Goal: Information Seeking & Learning: Compare options

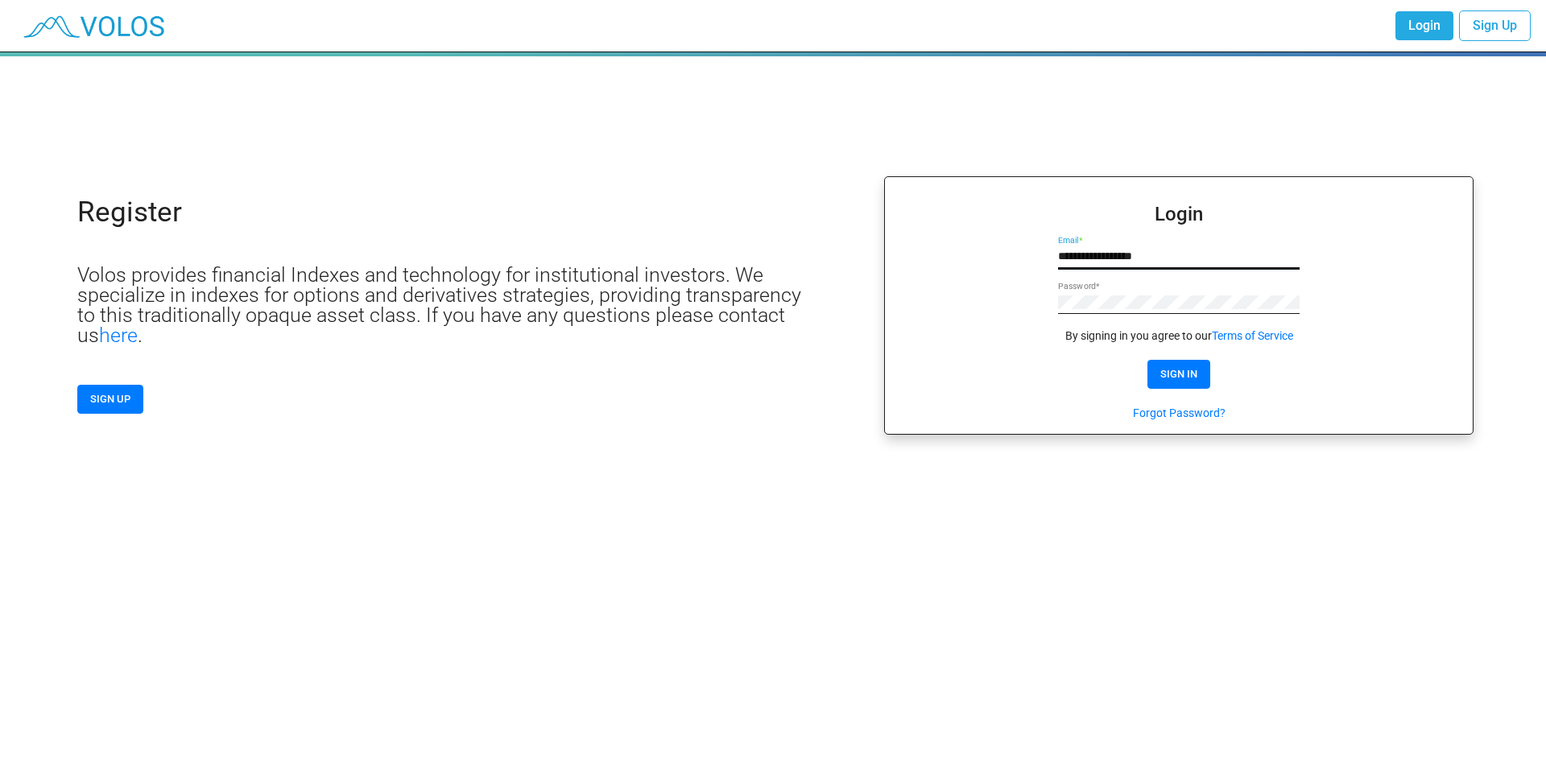
click at [1116, 257] on input "**********" at bounding box center [1178, 256] width 242 height 13
click at [1185, 371] on span "SIGN IN" at bounding box center [1178, 373] width 37 height 12
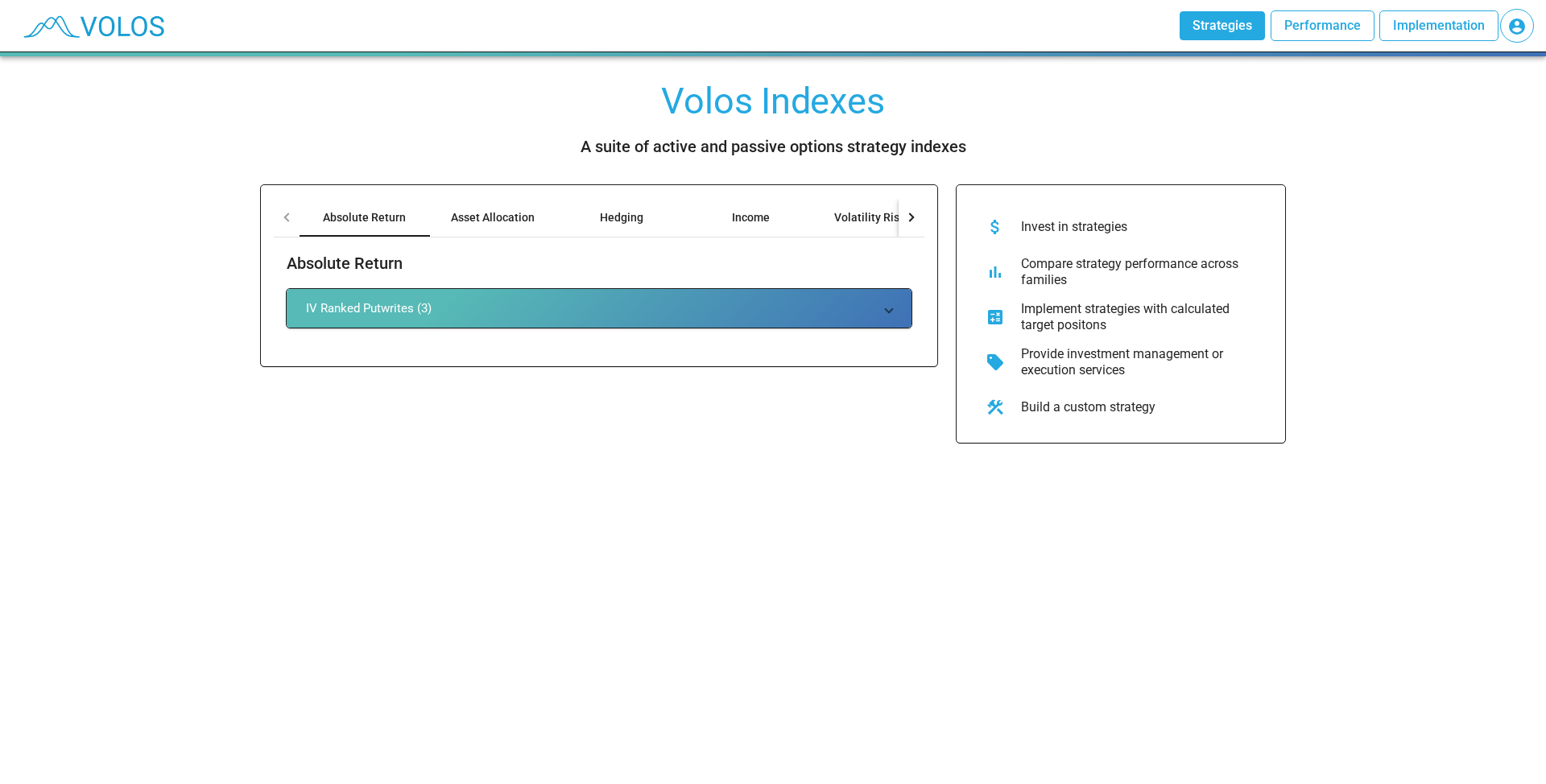
click at [1222, 28] on span "Strategies" at bounding box center [1222, 26] width 60 height 16
click at [1231, 22] on span "Strategies" at bounding box center [1222, 26] width 60 height 16
click at [499, 225] on div "Asset Allocation" at bounding box center [492, 217] width 84 height 16
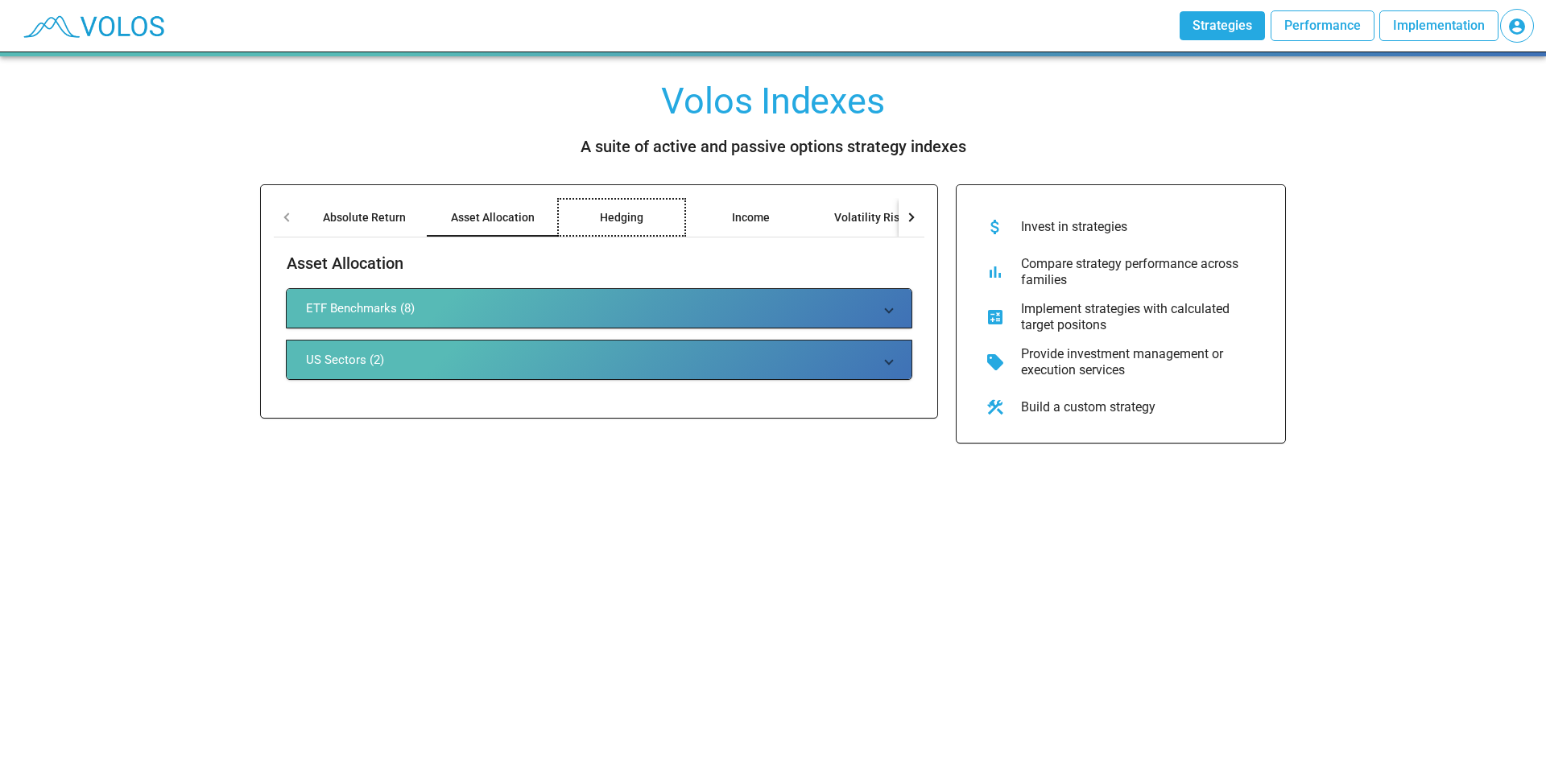
click at [617, 214] on div "Hedging" at bounding box center [621, 217] width 43 height 16
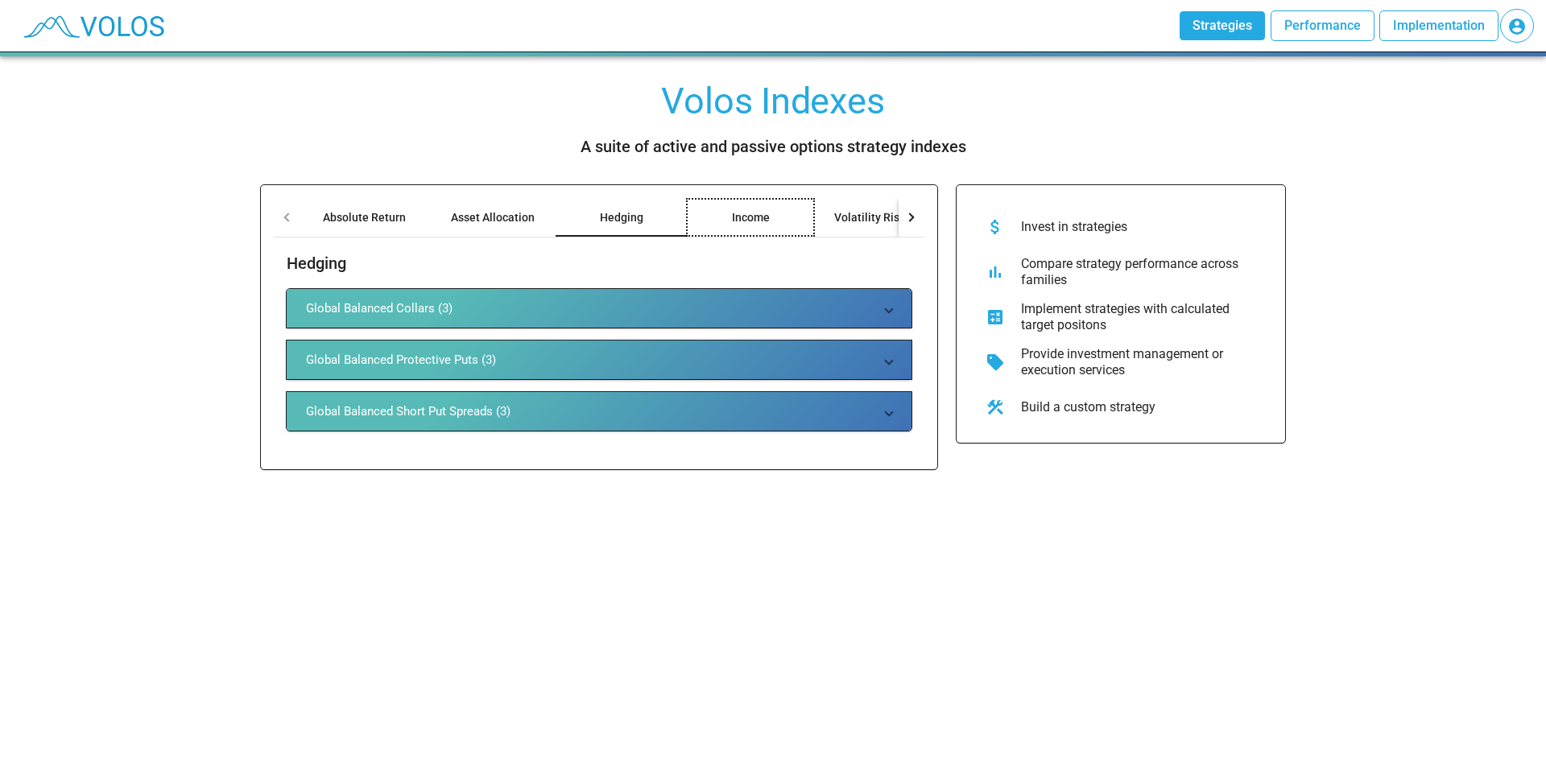
click at [742, 215] on div "Income" at bounding box center [751, 217] width 37 height 16
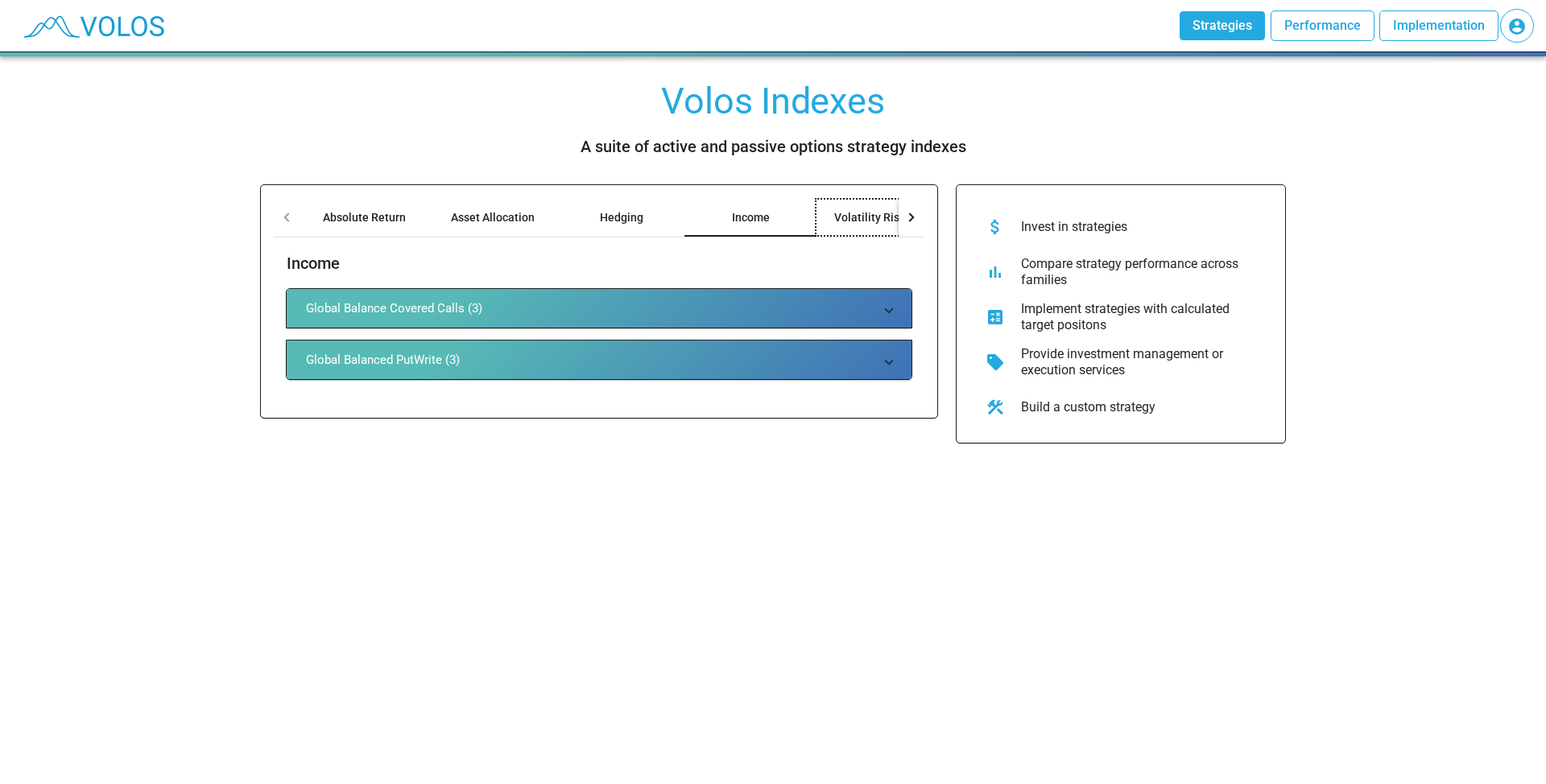
click at [829, 206] on div "Volatility Risk Premia" at bounding box center [889, 217] width 149 height 38
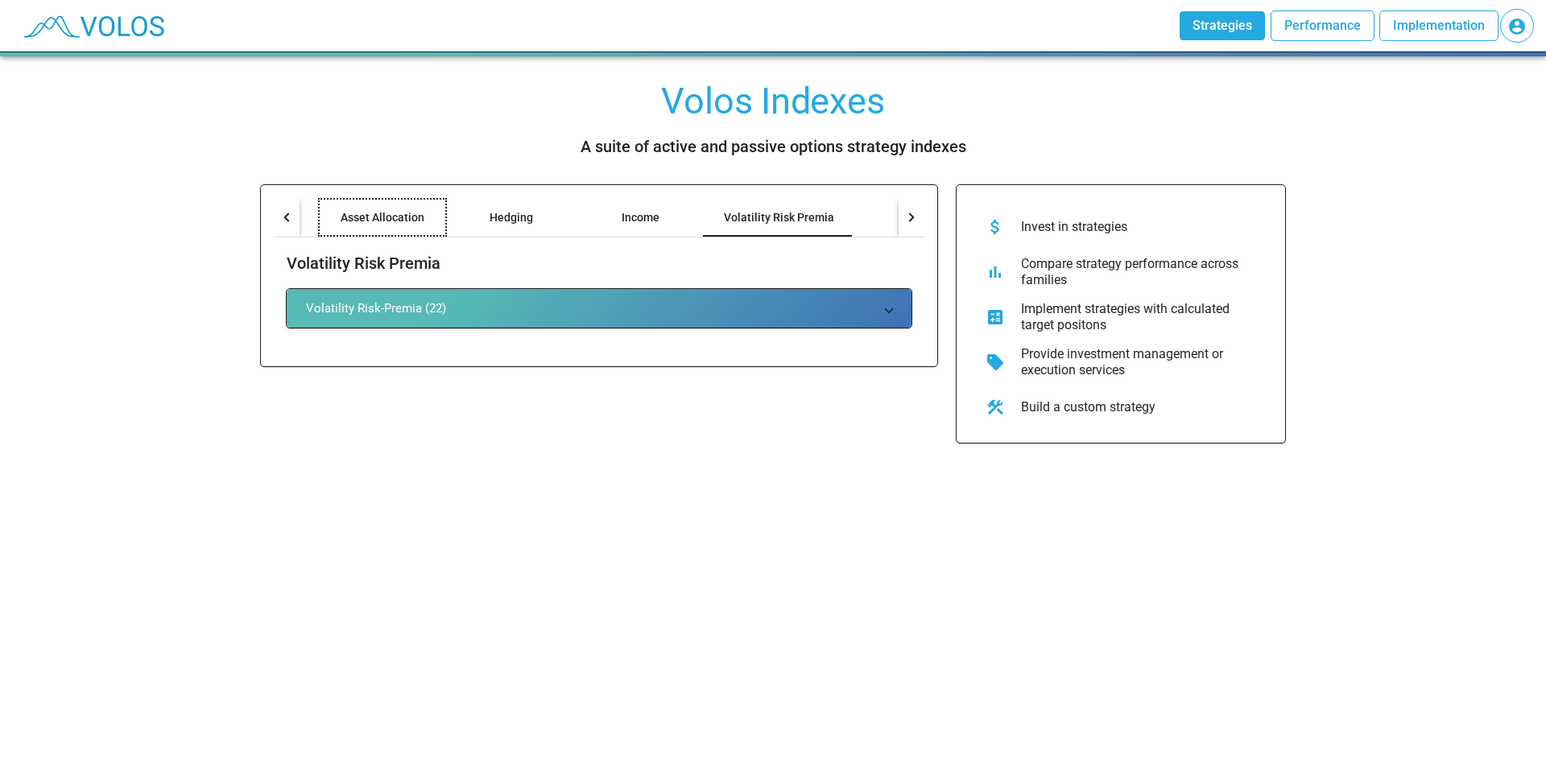
click at [397, 212] on div "Asset Allocation" at bounding box center [381, 217] width 84 height 16
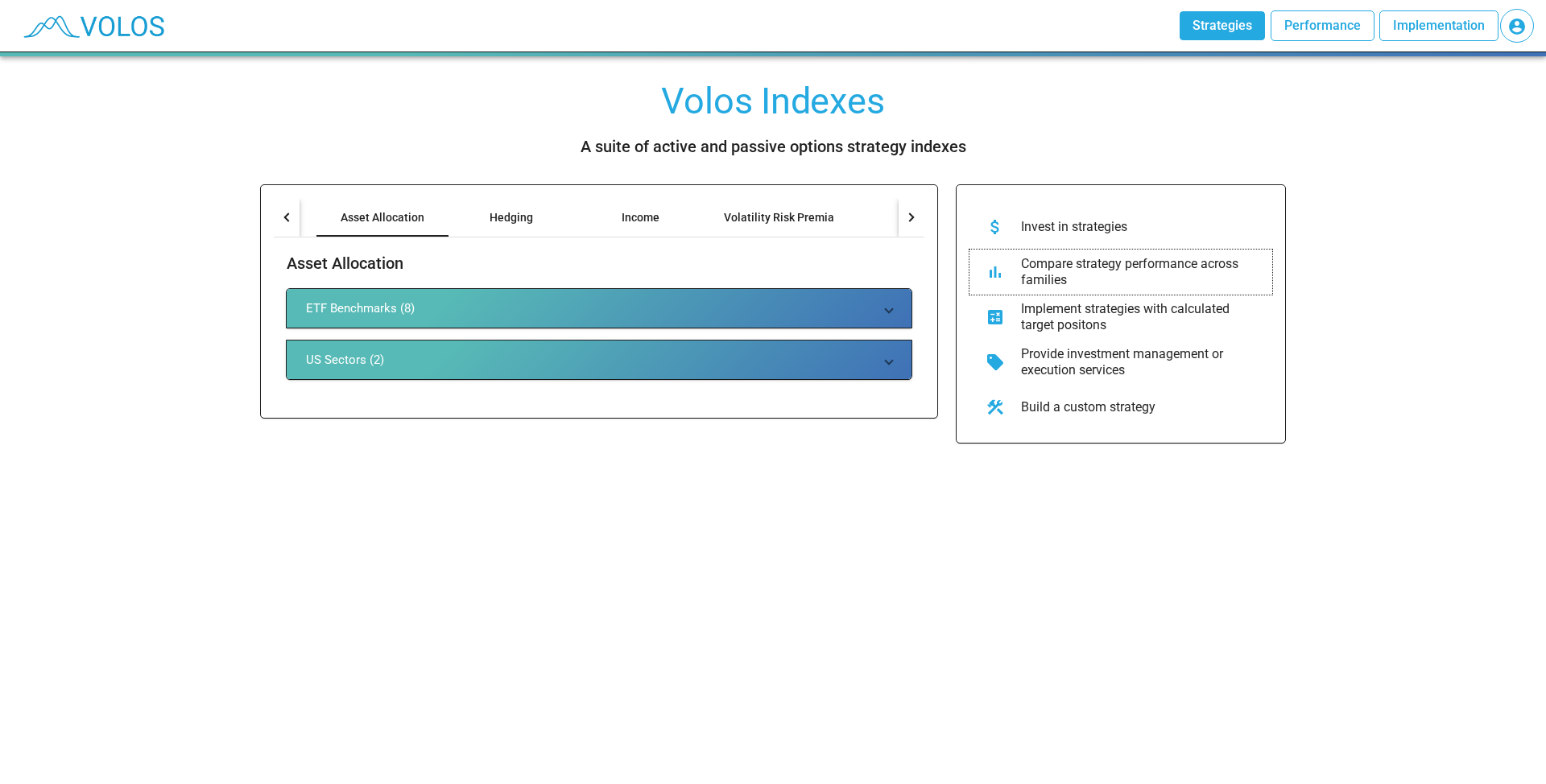
click at [1073, 265] on div "Compare strategy performance across families" at bounding box center [1134, 271] width 252 height 32
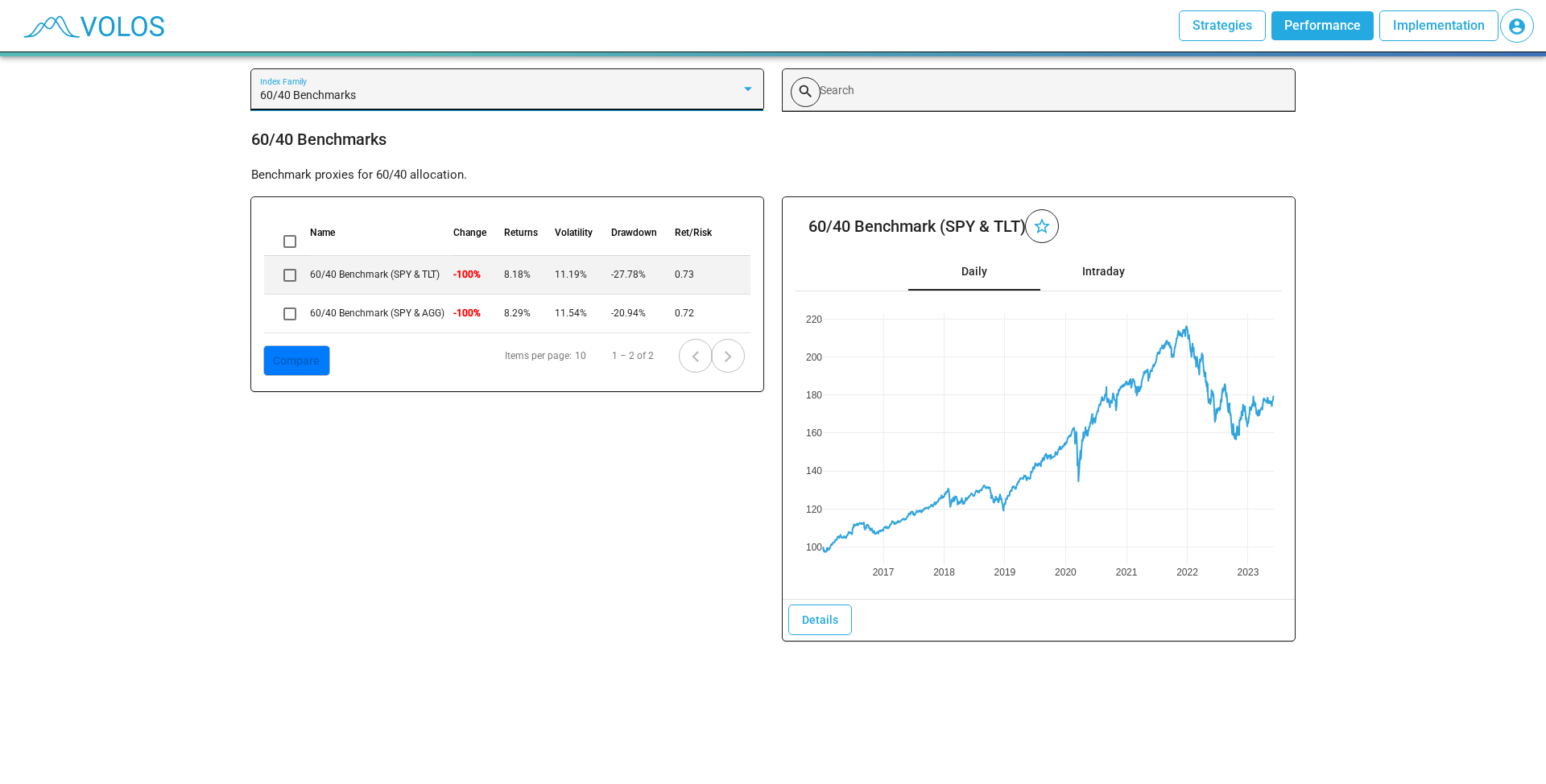
click at [335, 90] on span "60/40 Benchmarks" at bounding box center [308, 94] width 95 height 13
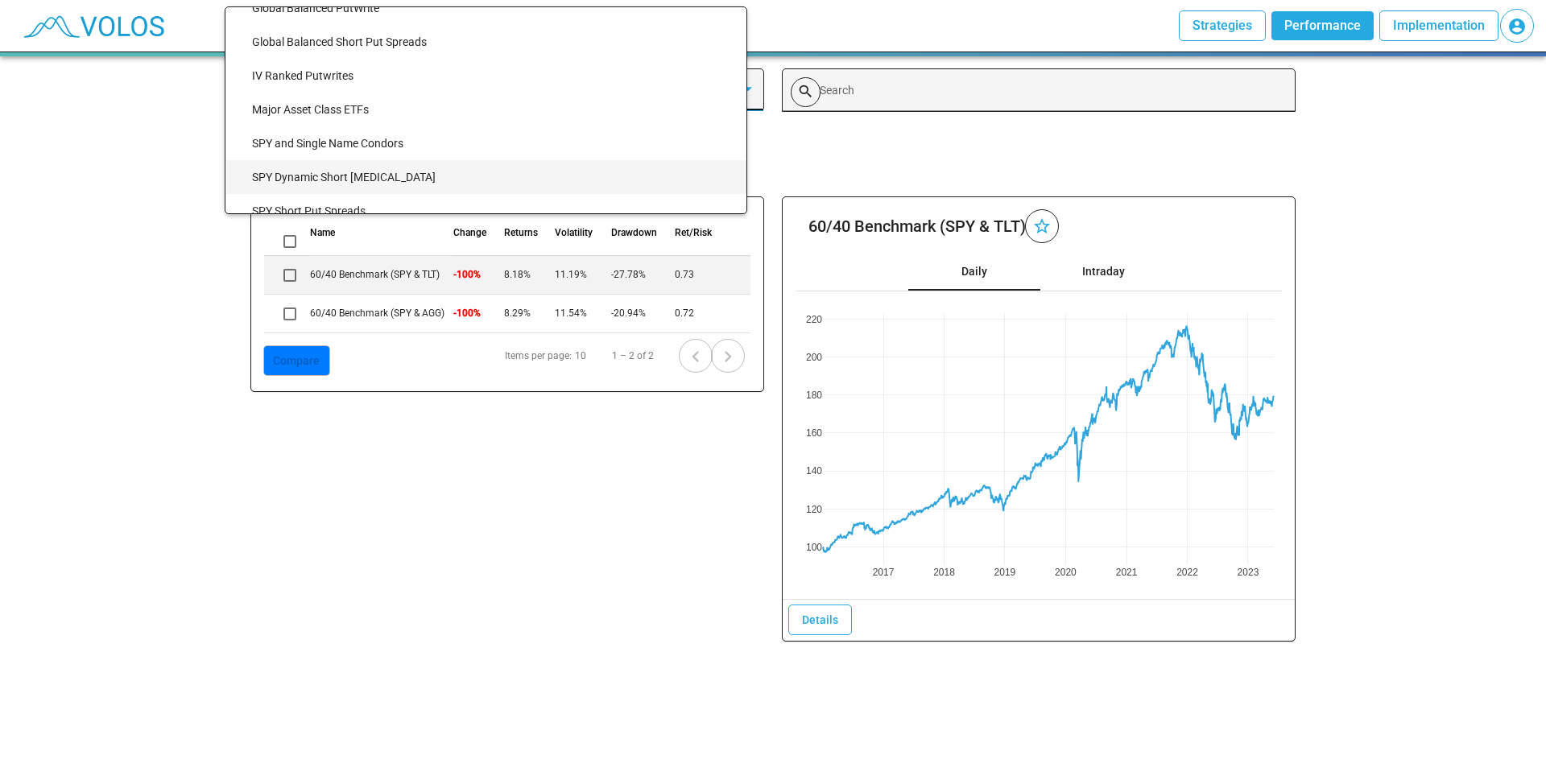
scroll to position [388, 0]
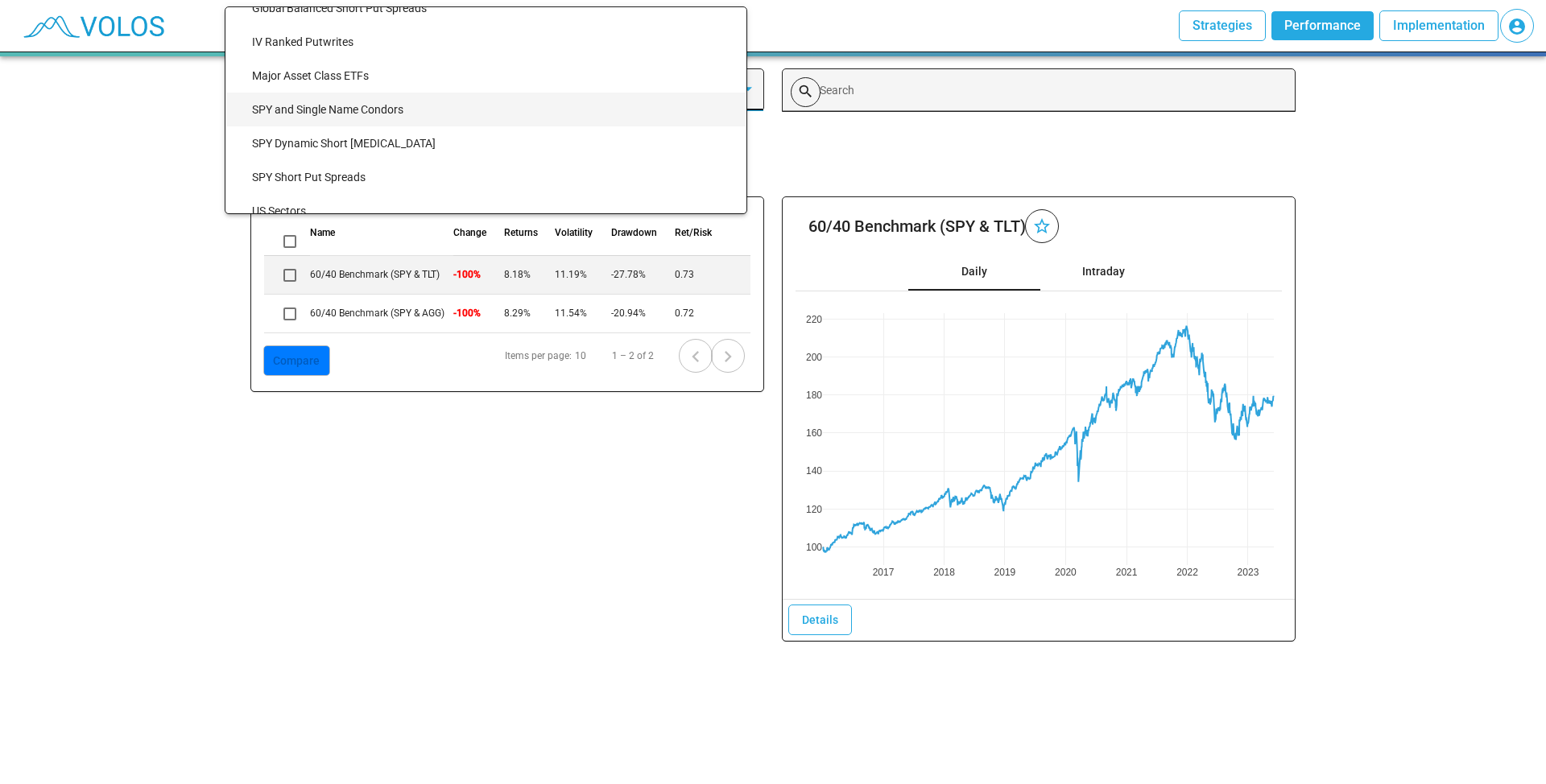
click at [347, 109] on span "SPY and Single Name Condors" at bounding box center [491, 109] width 481 height 33
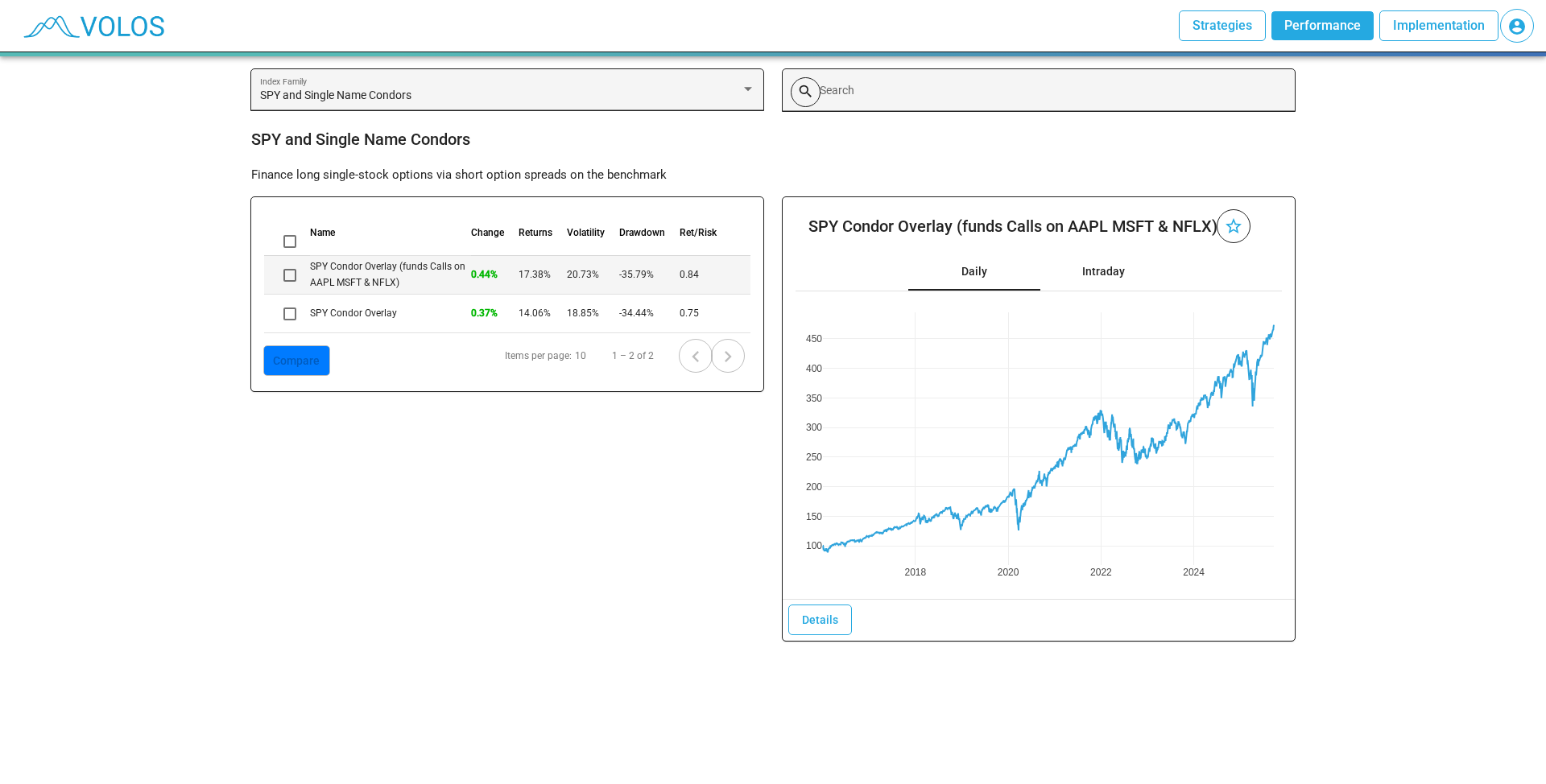
click at [385, 269] on td "SPY Condor Overlay (funds Calls on AAPL MSFT & NFLX)" at bounding box center [390, 274] width 161 height 38
click at [423, 93] on div "SPY and Single Name Condors" at bounding box center [500, 95] width 481 height 13
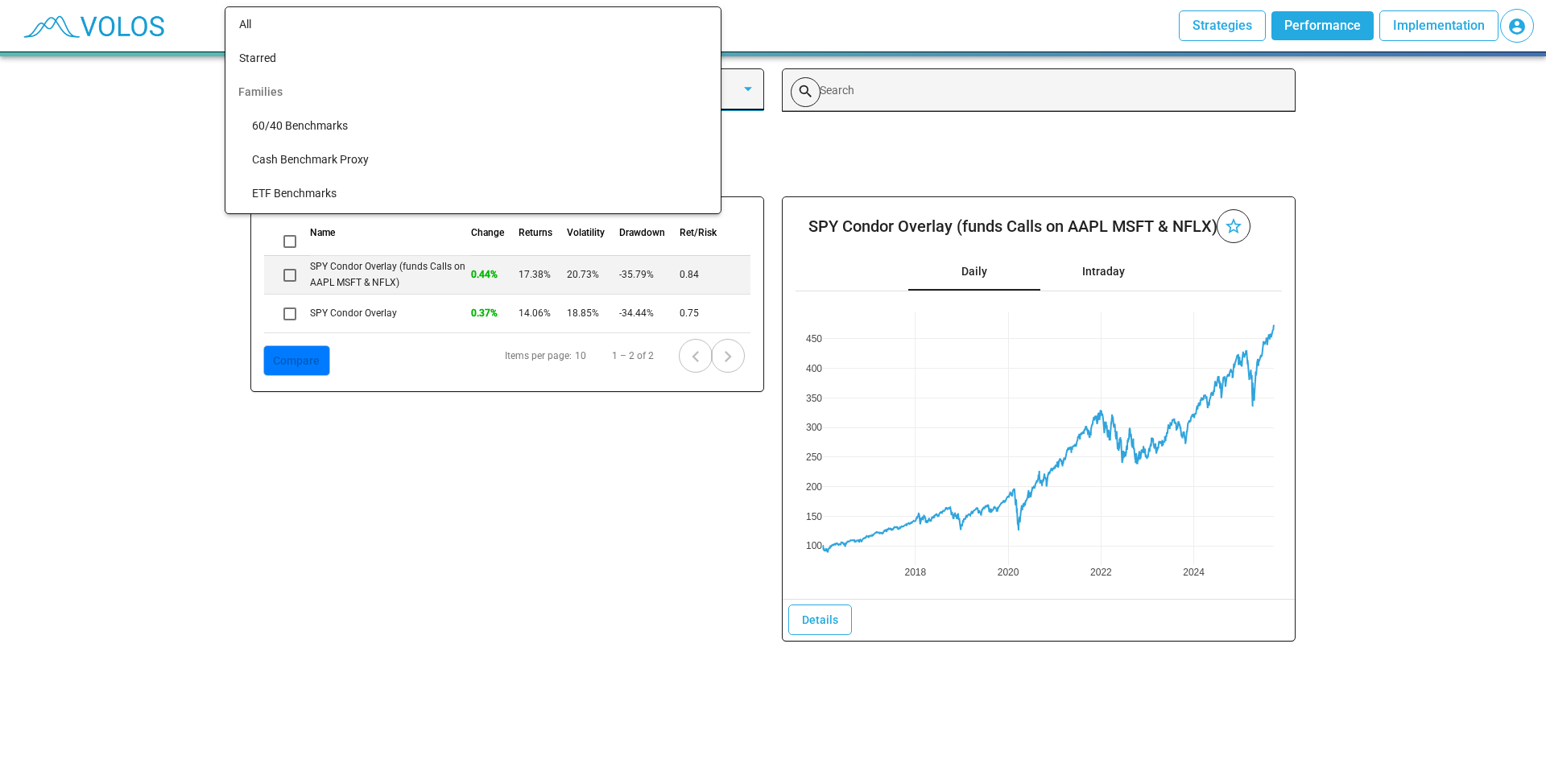
scroll to position [401, 0]
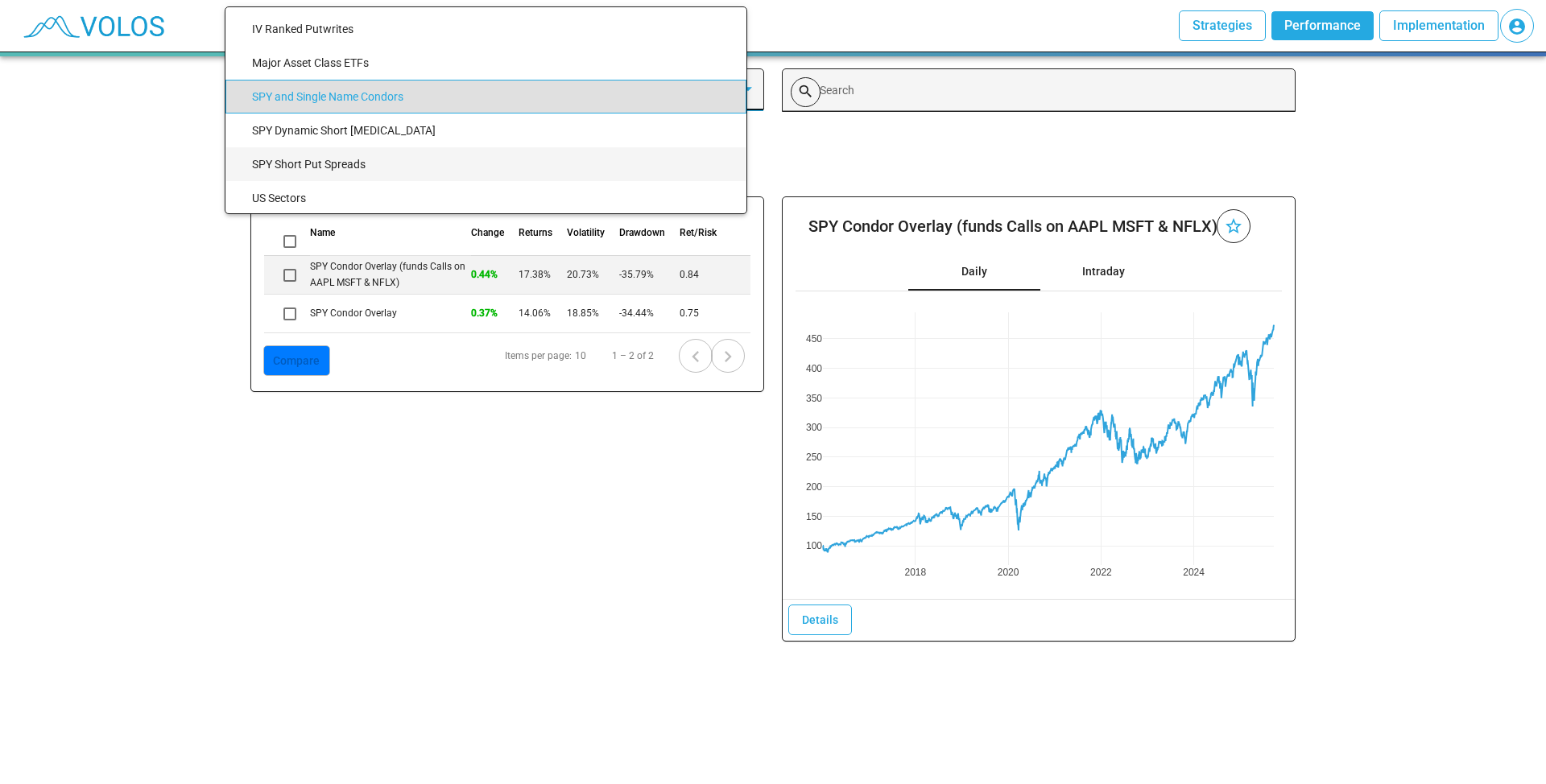
drag, startPoint x: 317, startPoint y: 164, endPoint x: 365, endPoint y: 128, distance: 60.0
click at [365, 147] on span "SPY Short Put Spreads" at bounding box center [491, 164] width 481 height 33
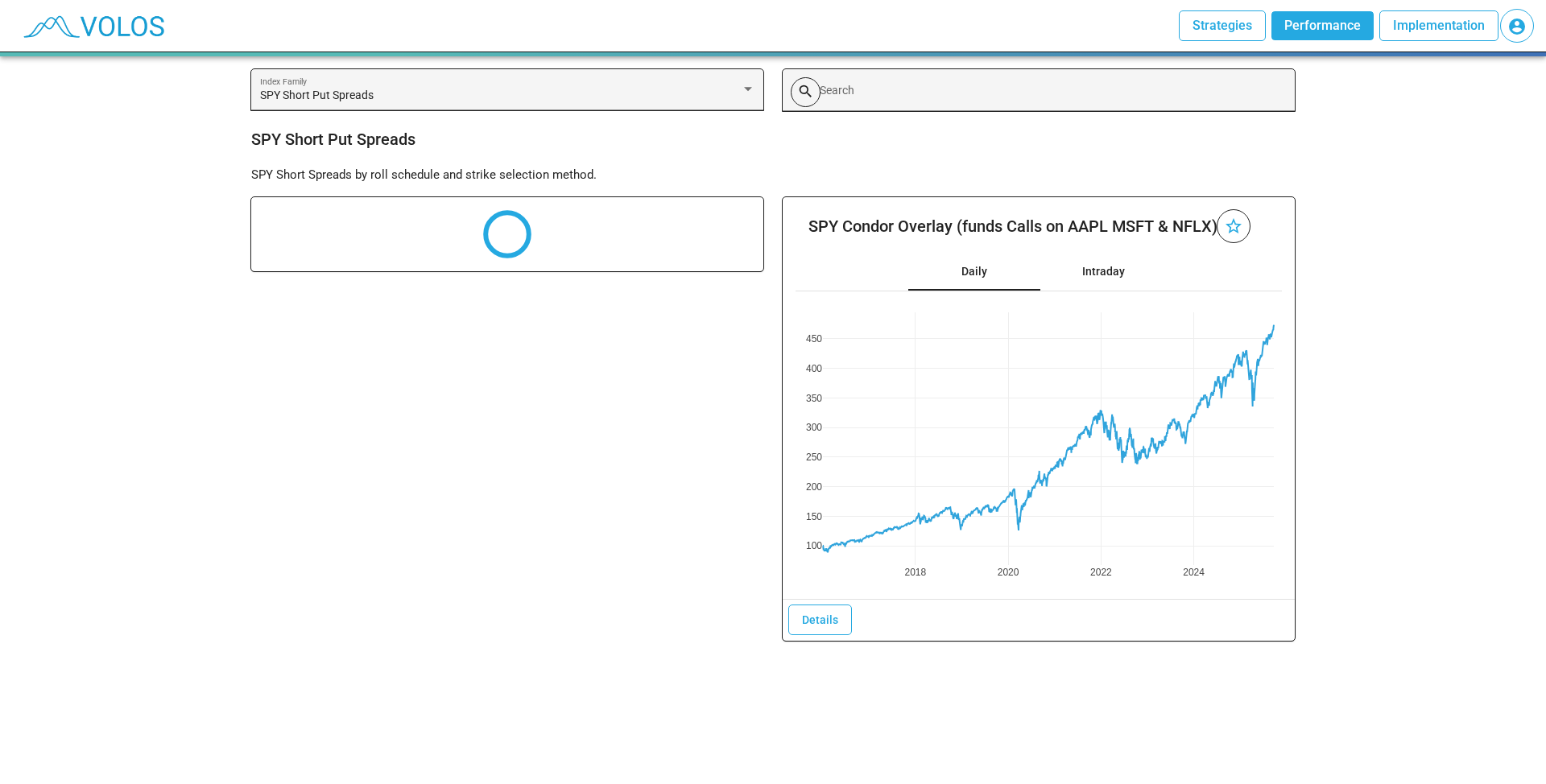
click at [365, 128] on div "SPY Short Put Spreads" at bounding box center [773, 140] width 1044 height 26
click at [394, 90] on div "SPY Short Put Spreads Index Family" at bounding box center [508, 94] width 495 height 33
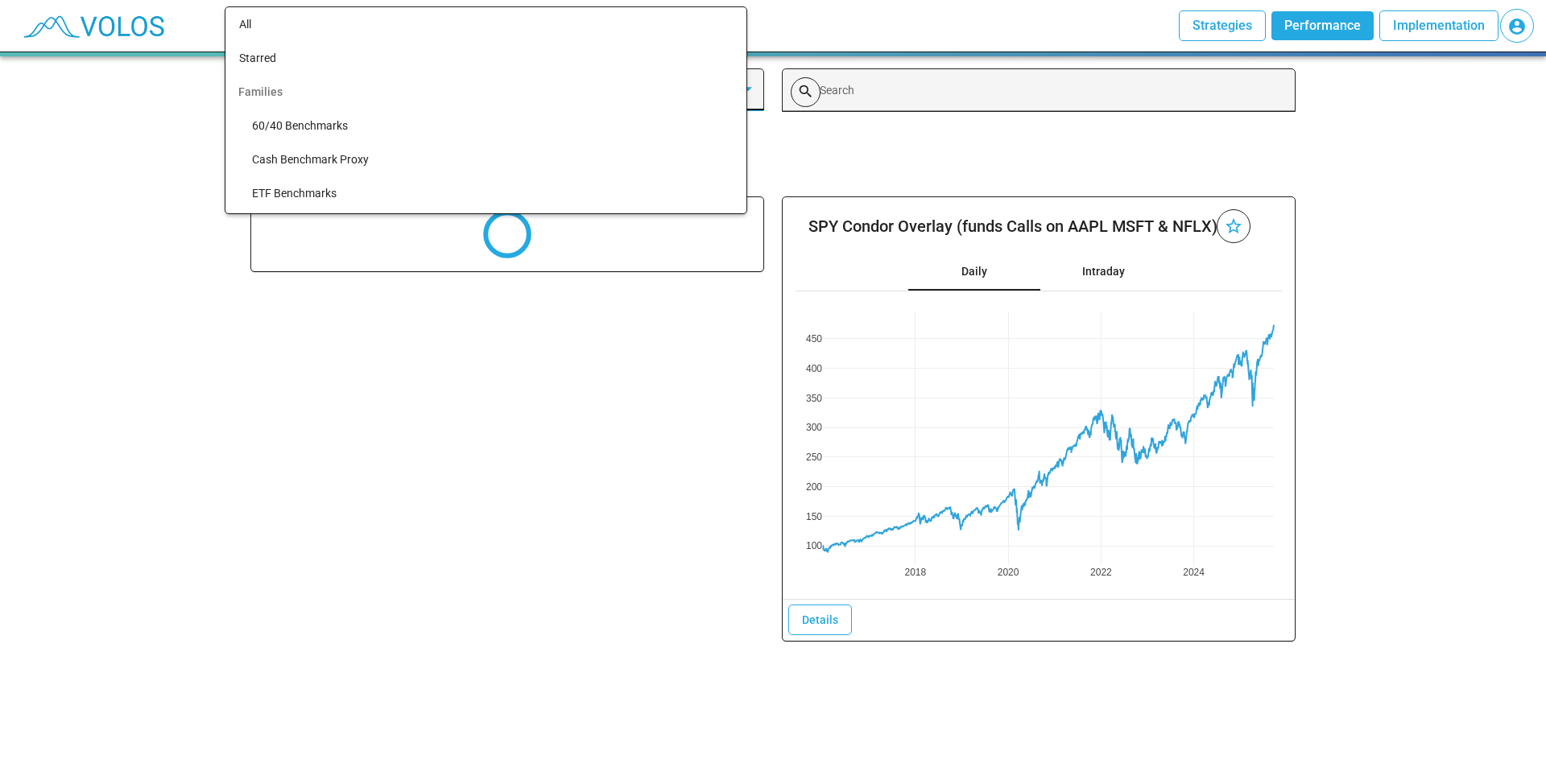
scroll to position [468, 0]
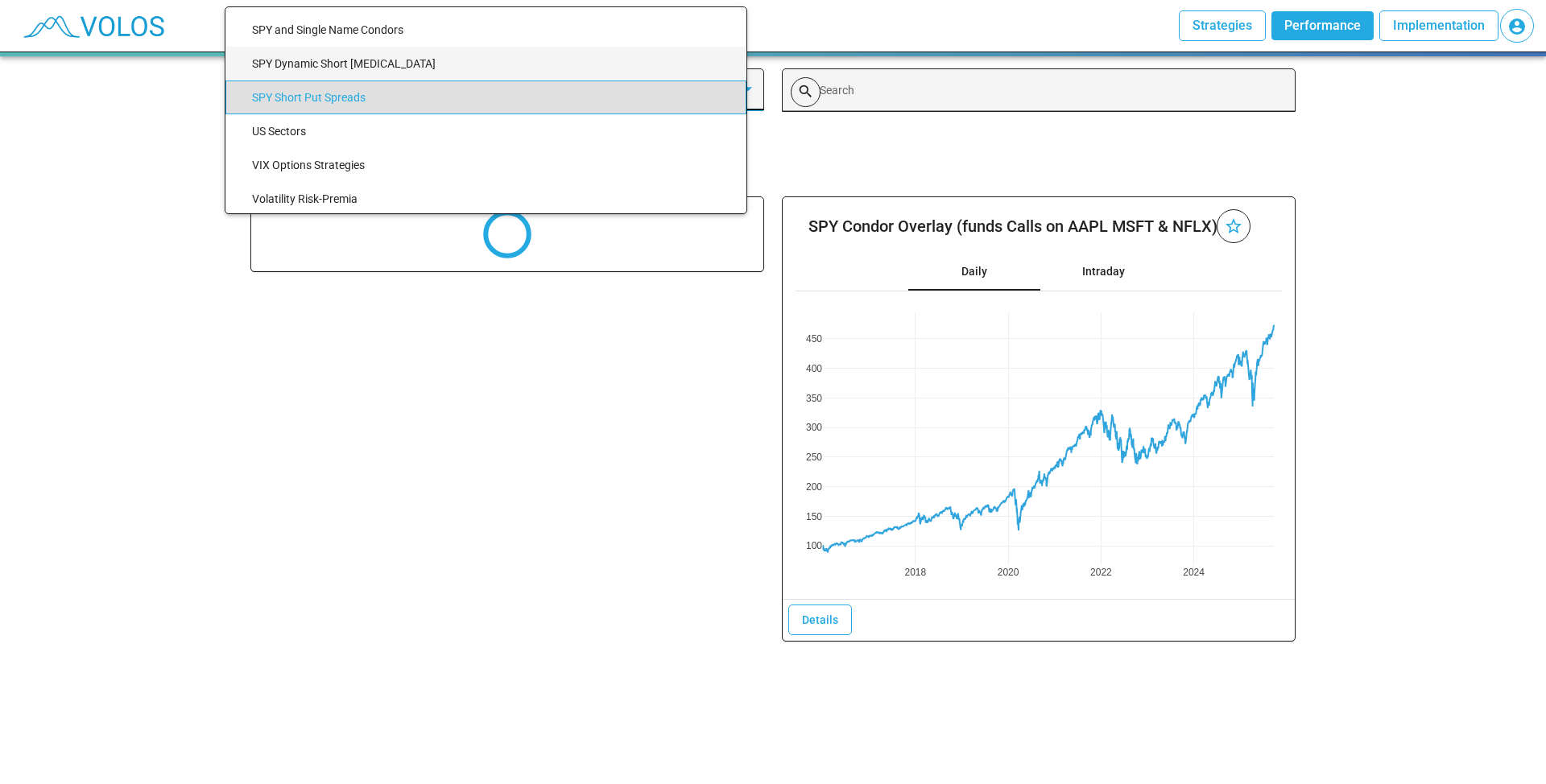
click at [364, 65] on span "SPY Dynamic Short [MEDICAL_DATA]" at bounding box center [491, 64] width 481 height 33
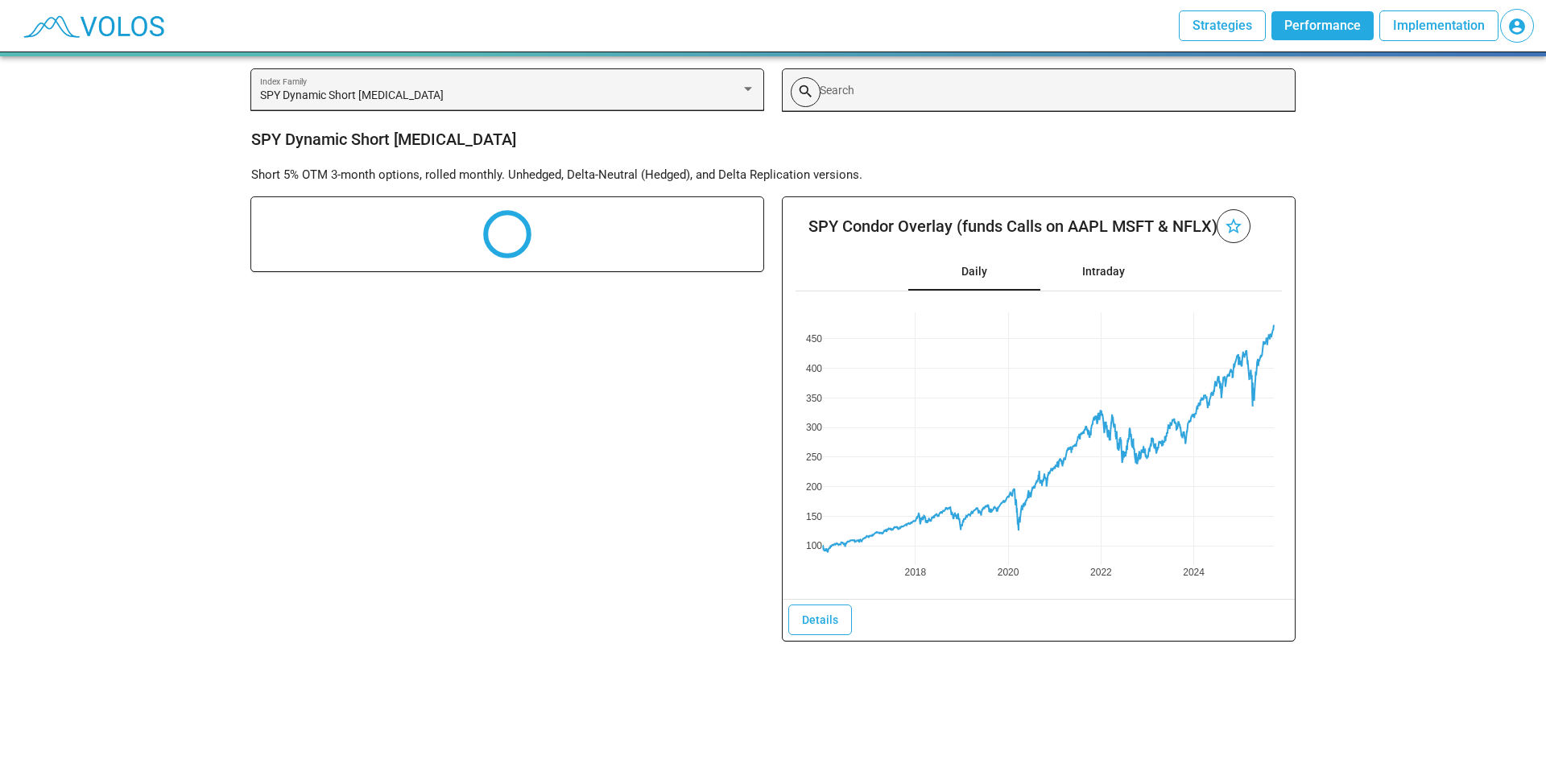
click at [1239, 21] on span "Strategies" at bounding box center [1222, 26] width 60 height 16
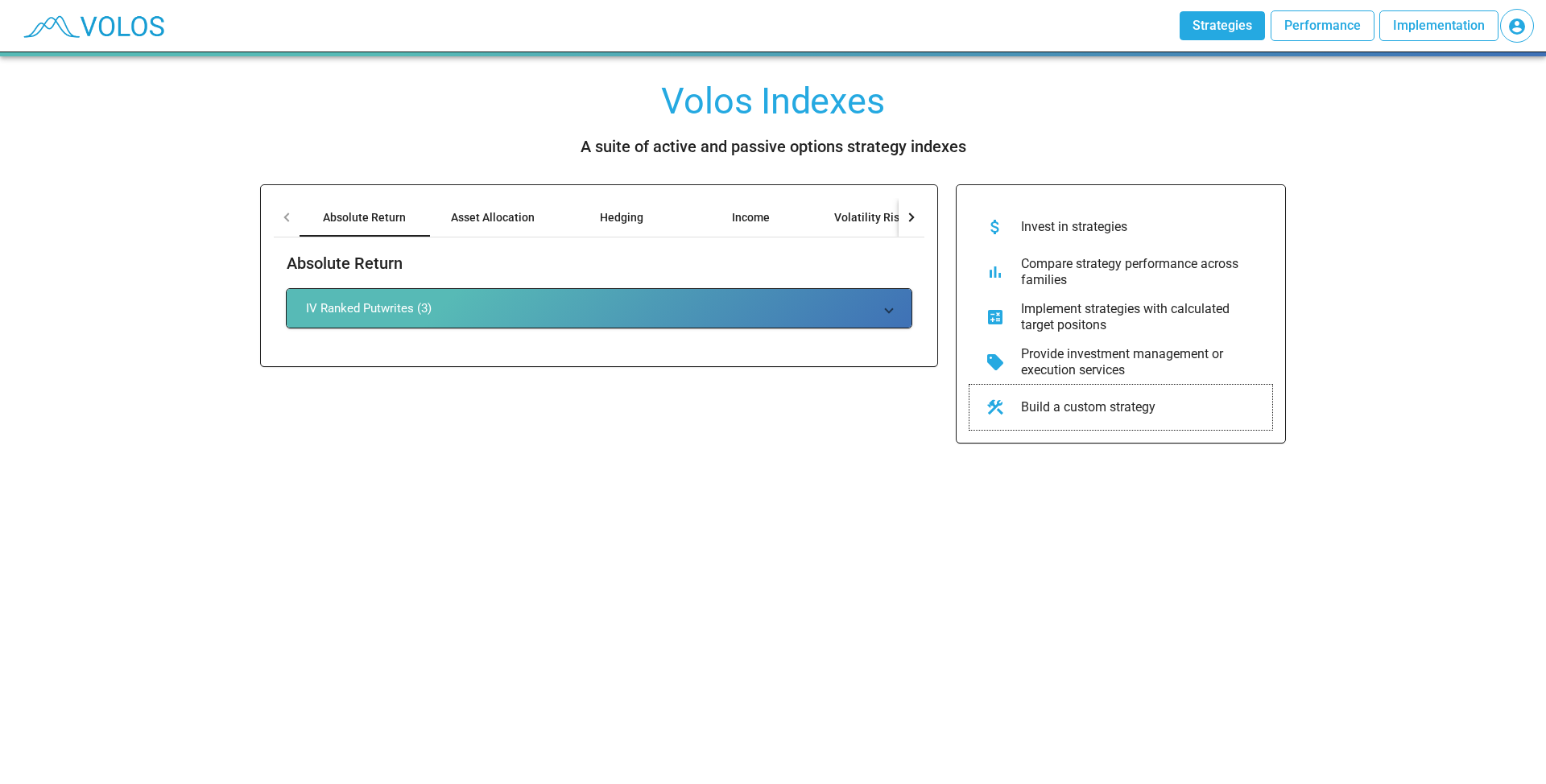
click at [1072, 392] on div "construction Build a custom strategy" at bounding box center [1120, 408] width 303 height 45
click at [1405, 24] on span "Implementation" at bounding box center [1438, 26] width 91 height 16
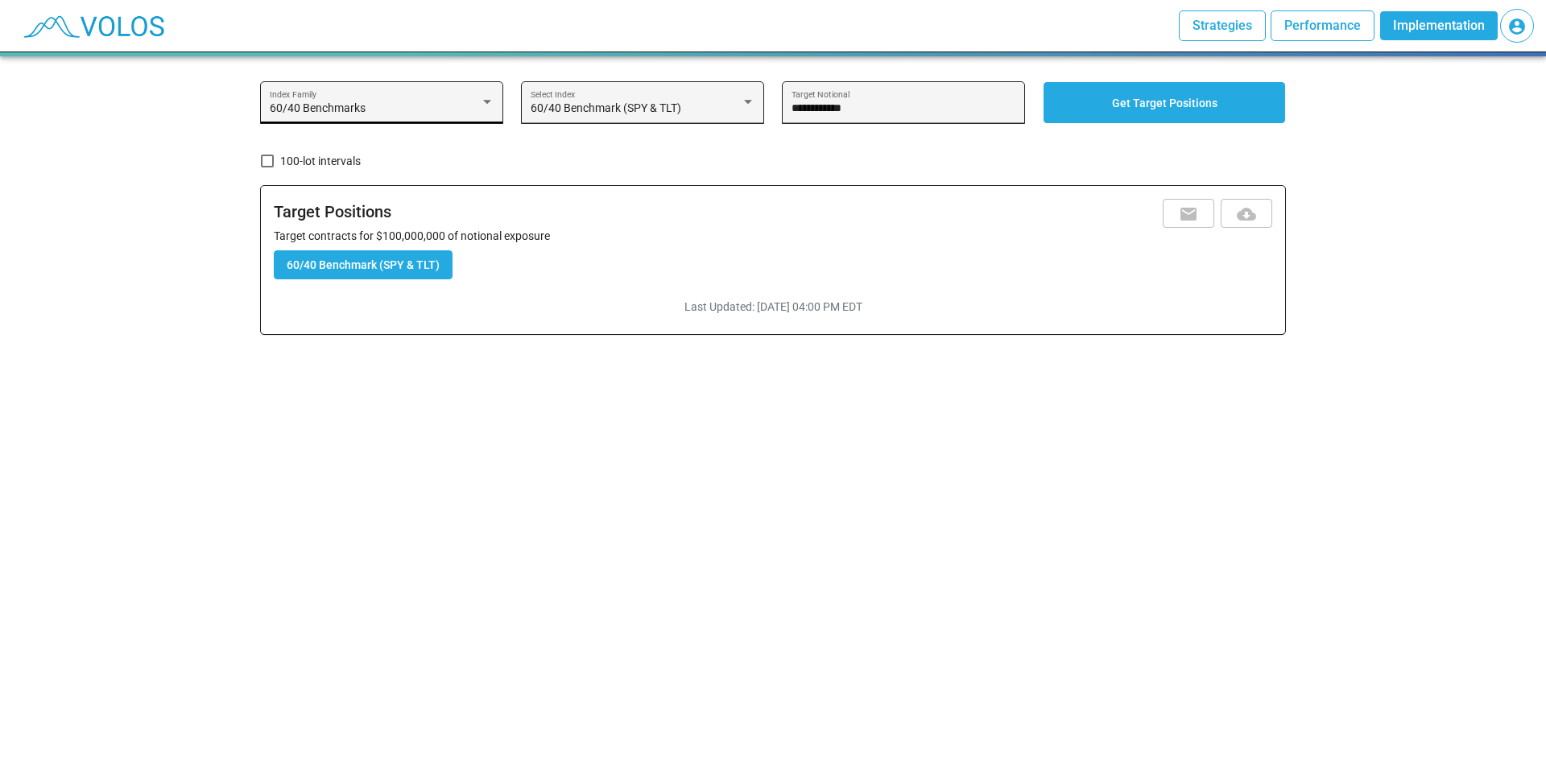
click at [419, 117] on div "60/40 Benchmarks Index Family" at bounding box center [381, 108] width 225 height 33
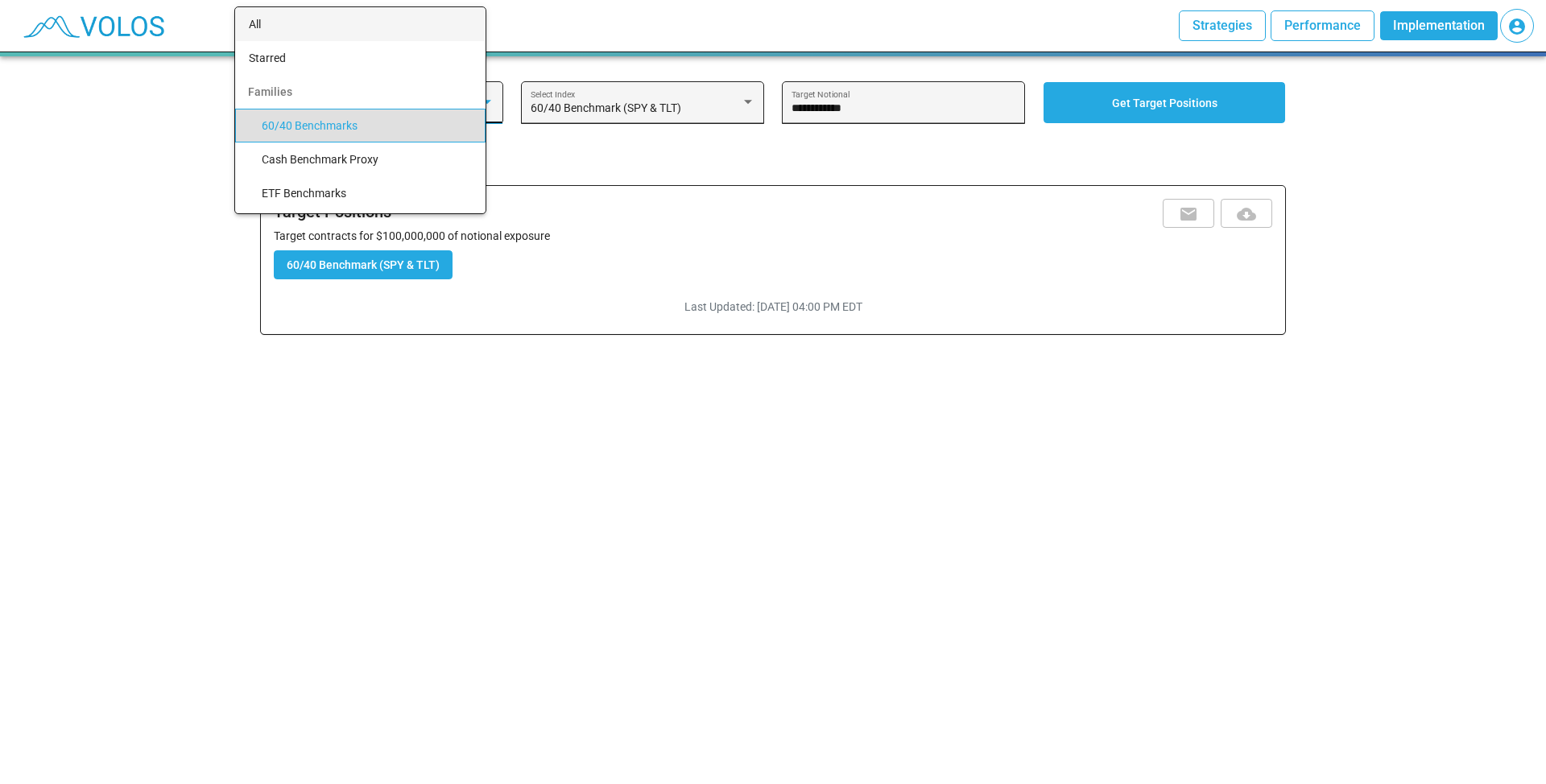
click at [252, 24] on mat-option "All" at bounding box center [360, 24] width 249 height 33
